Goal: Information Seeking & Learning: Learn about a topic

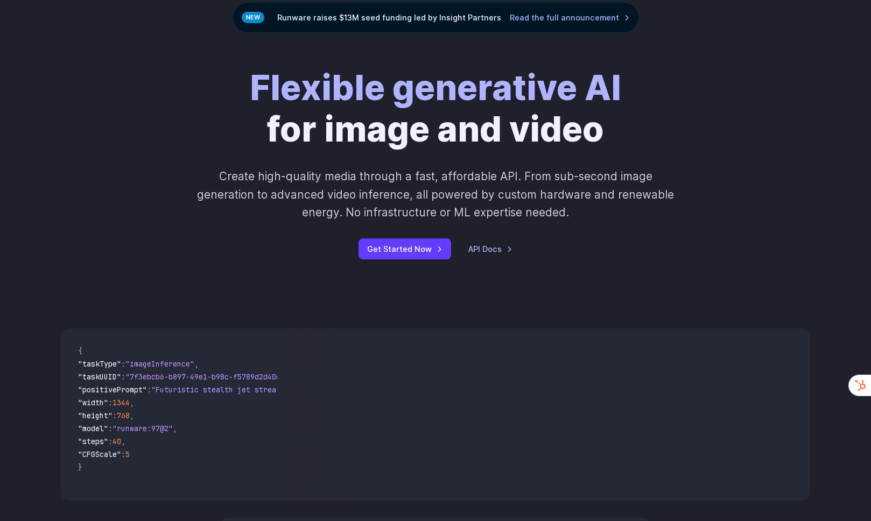
scroll to position [249, 0]
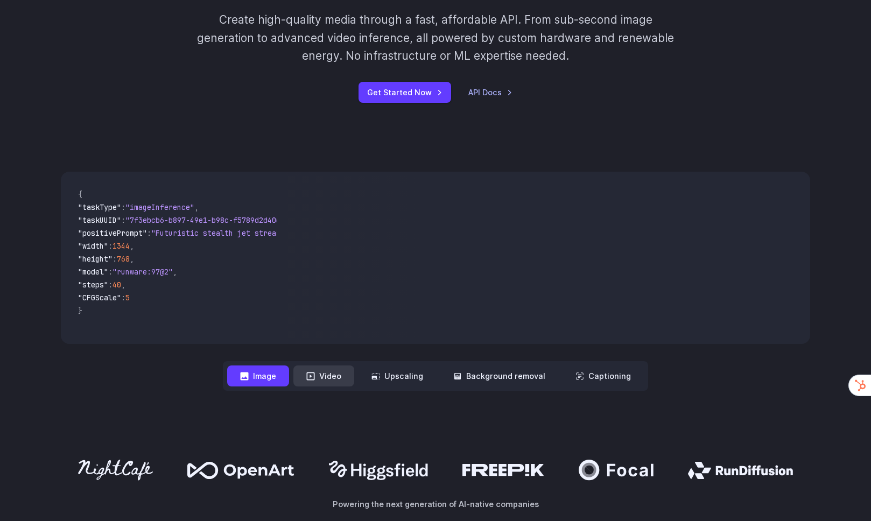
click at [323, 376] on button "Video" at bounding box center [323, 375] width 61 height 21
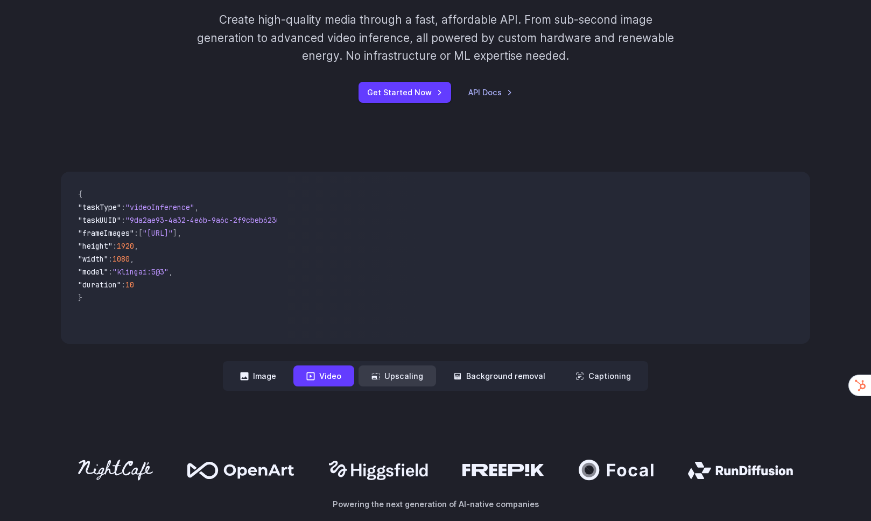
click at [384, 379] on button "Upscaling" at bounding box center [396, 375] width 77 height 21
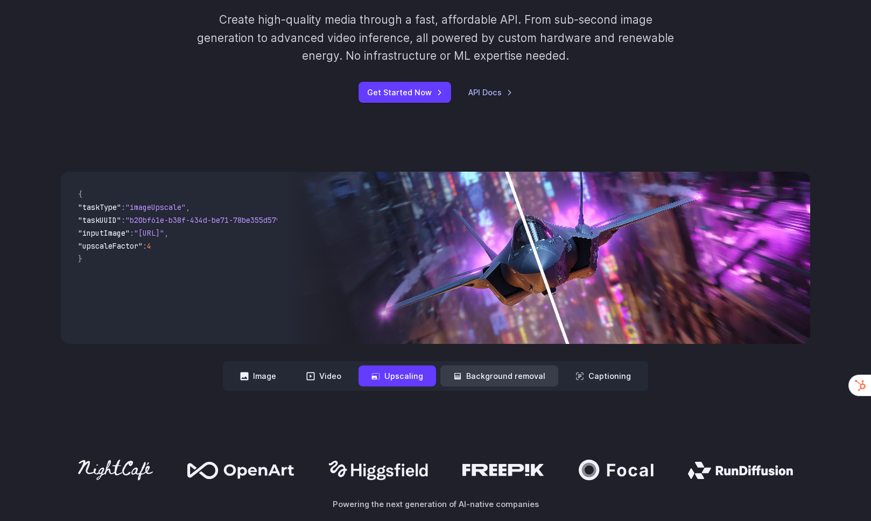
click at [468, 369] on button "Background removal" at bounding box center [499, 375] width 118 height 21
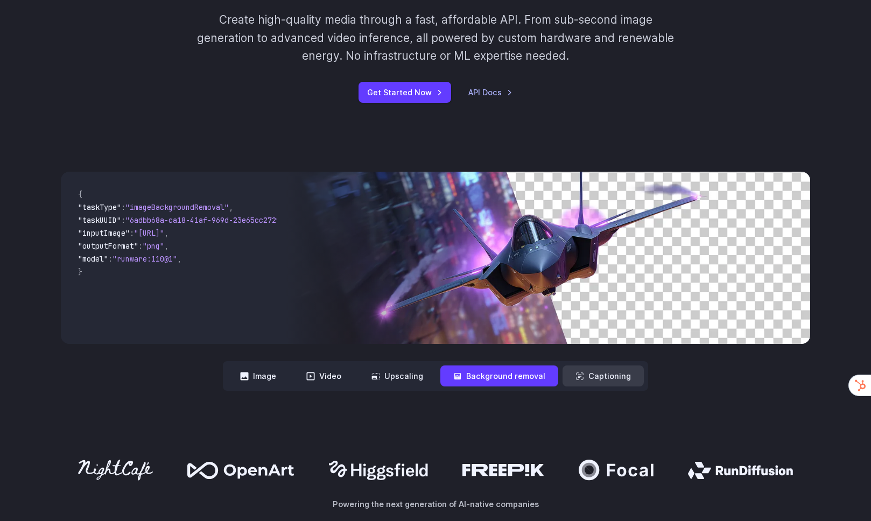
click at [582, 378] on button "Captioning" at bounding box center [602, 375] width 81 height 21
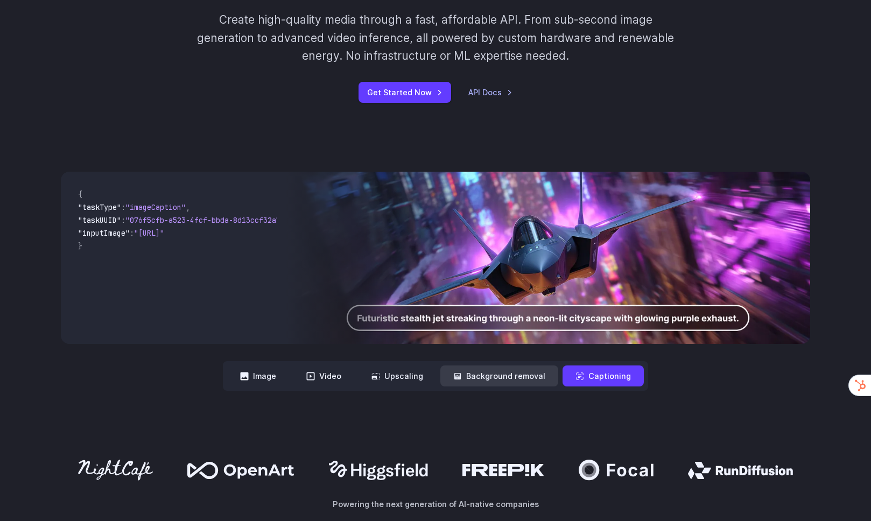
click at [526, 374] on button "Background removal" at bounding box center [499, 375] width 118 height 21
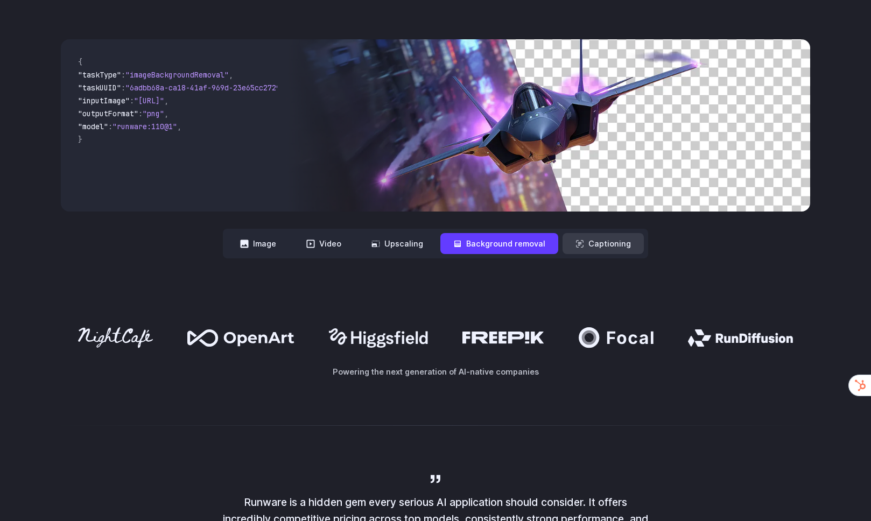
scroll to position [570, 0]
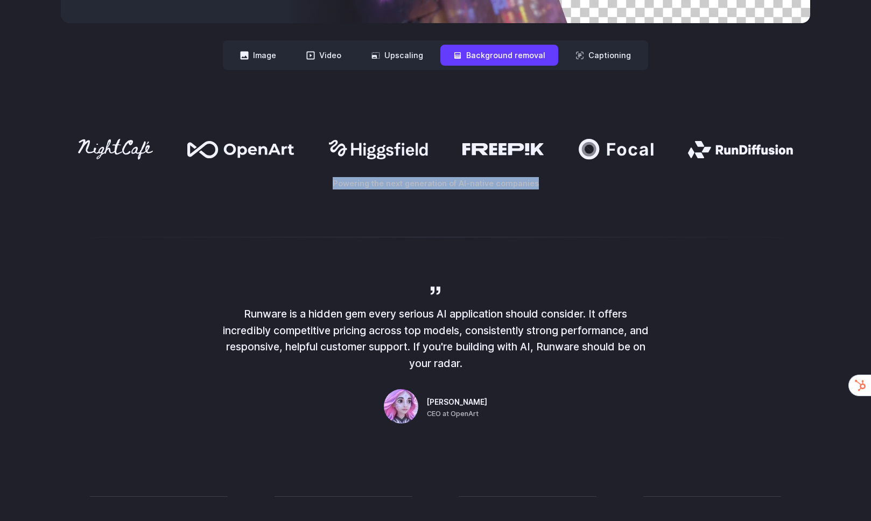
drag, startPoint x: 521, startPoint y: 218, endPoint x: 524, endPoint y: 107, distance: 112.0
click at [524, 107] on div "Powering the next generation of AI-native companies" at bounding box center [435, 163] width 871 height 119
drag, startPoint x: 524, startPoint y: 109, endPoint x: 524, endPoint y: 243, distance: 133.5
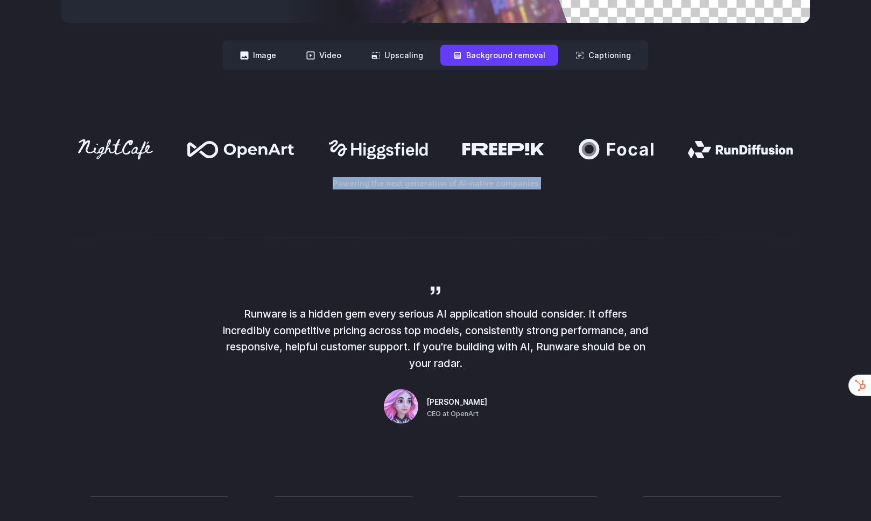
click at [524, 242] on div at bounding box center [435, 237] width 871 height 26
drag, startPoint x: 524, startPoint y: 242, endPoint x: 524, endPoint y: 104, distance: 137.8
click at [524, 104] on div "Powering the next generation of AI-native companies" at bounding box center [435, 163] width 871 height 119
drag, startPoint x: 524, startPoint y: 104, endPoint x: 524, endPoint y: 218, distance: 113.5
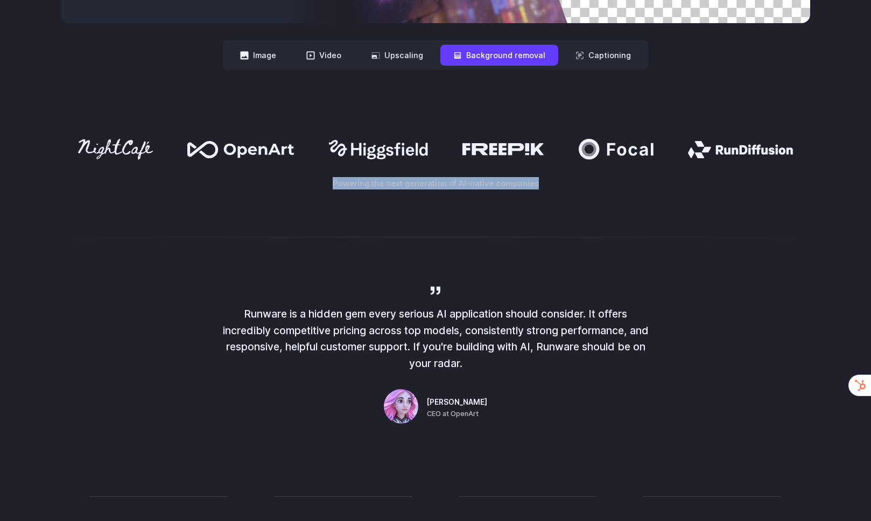
click at [524, 218] on div "Powering the next generation of AI-native companies" at bounding box center [435, 163] width 871 height 119
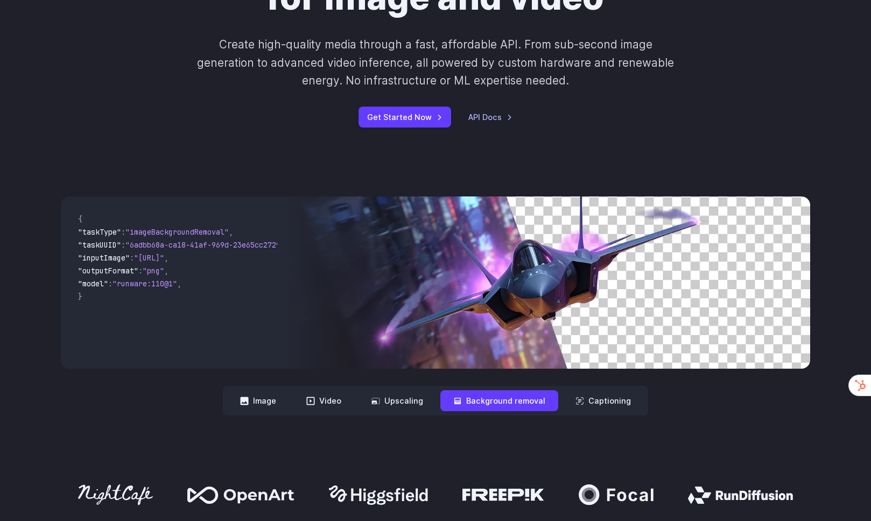
scroll to position [0, 0]
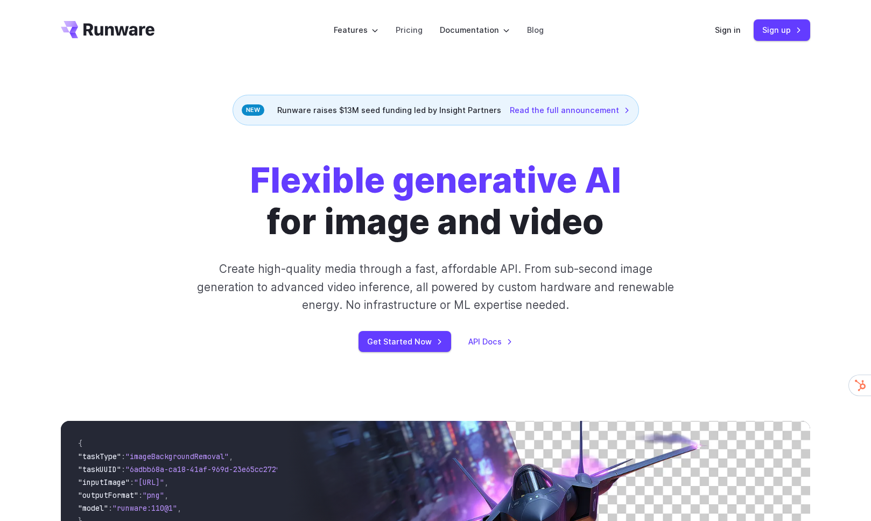
click at [122, 38] on header "Features Tasks Image generation Video generation Sonic Inference Engine™ Models…" at bounding box center [435, 30] width 775 height 60
click at [119, 31] on icon "Go to /" at bounding box center [108, 29] width 94 height 17
